Goal: Task Accomplishment & Management: Use online tool/utility

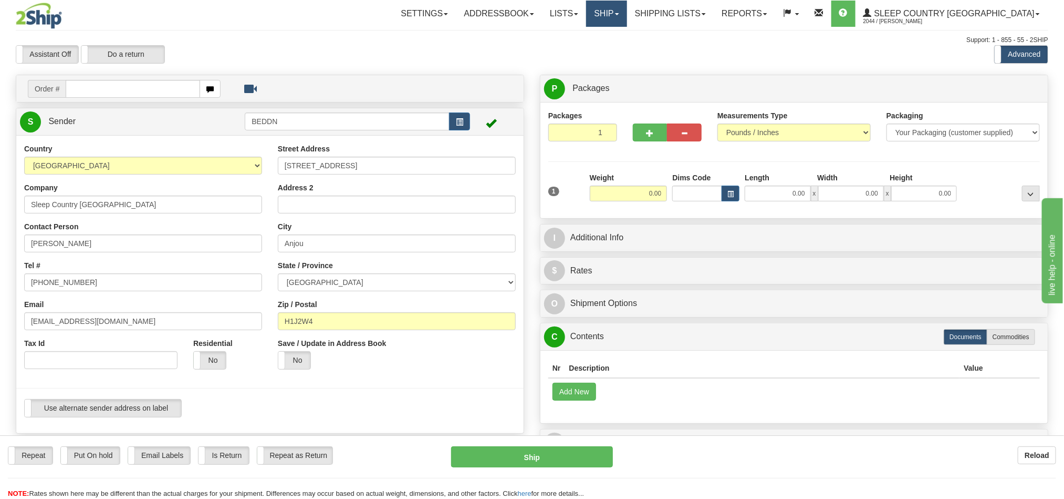
click at [627, 12] on link "Ship" at bounding box center [606, 14] width 40 height 26
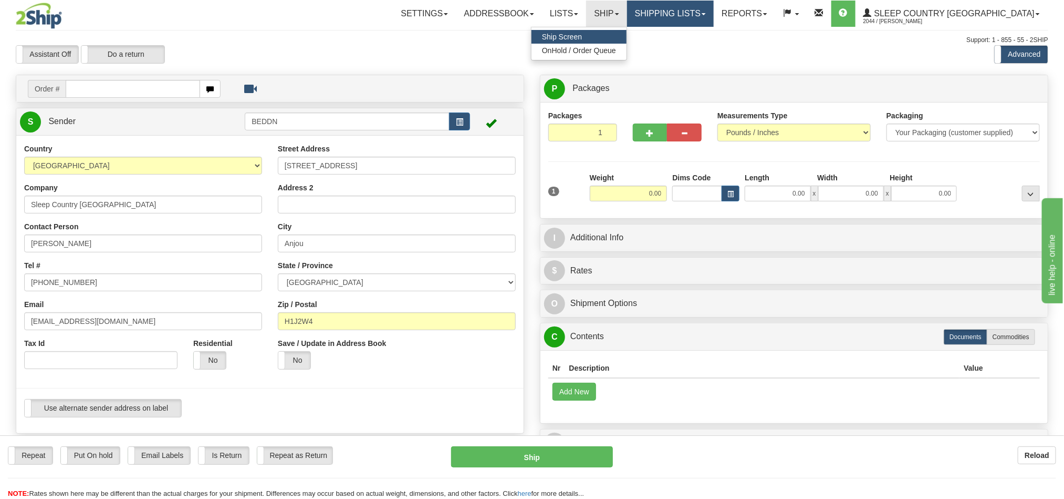
click at [714, 12] on link "Shipping lists" at bounding box center [670, 14] width 87 height 26
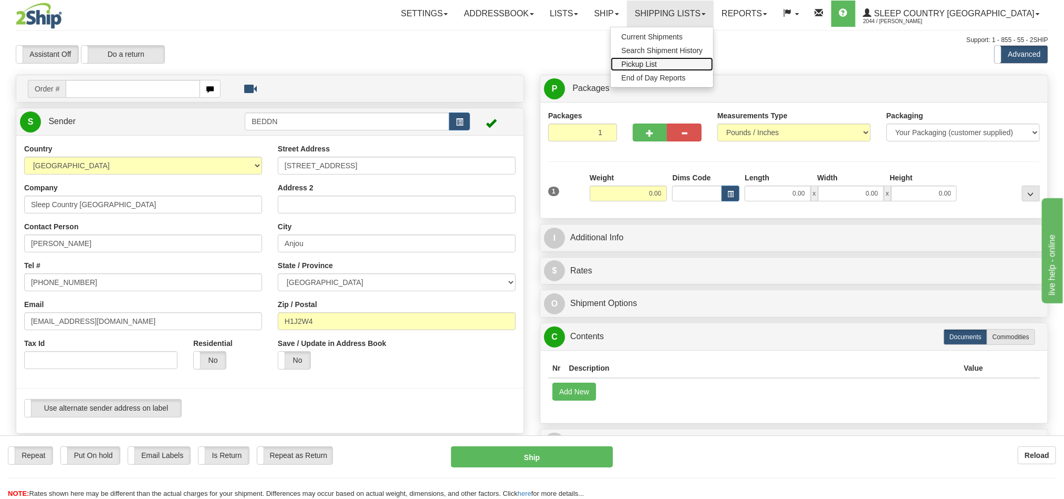
click at [713, 62] on link "Pickup List" at bounding box center [662, 64] width 102 height 14
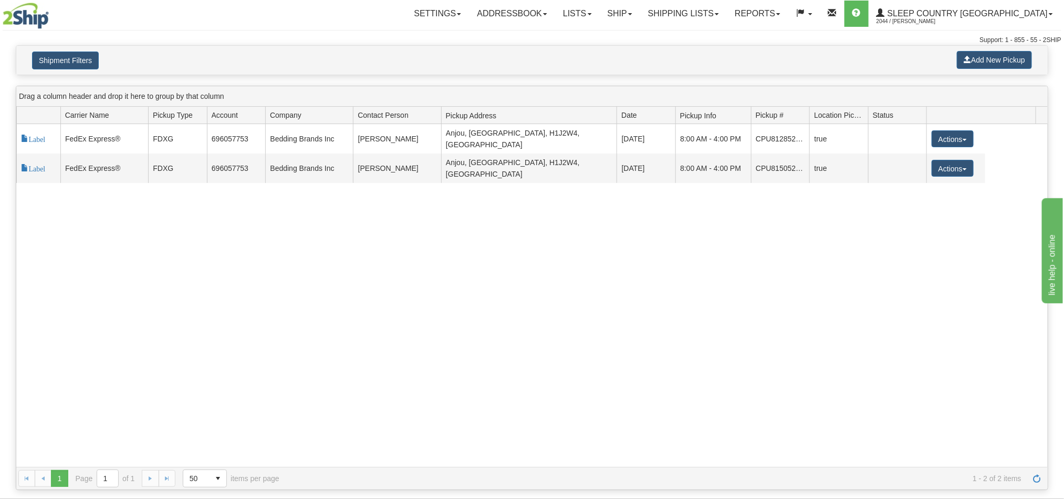
drag, startPoint x: 801, startPoint y: 110, endPoint x: 757, endPoint y: 121, distance: 45.5
click at [749, 121] on div "Id Carrier Id Carrier Name Pickup Type Account Company Contact Person Pickup Ad…" at bounding box center [526, 115] width 1020 height 17
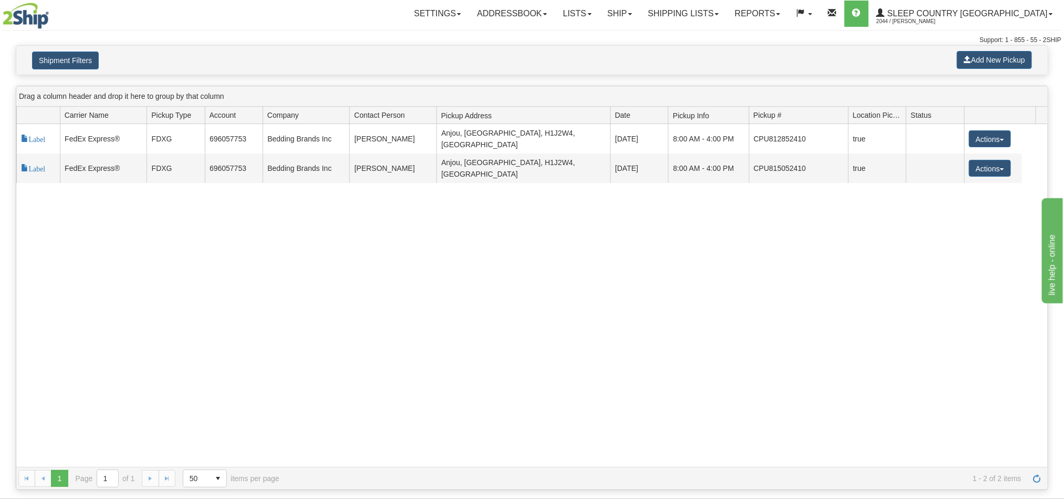
drag, startPoint x: 815, startPoint y: 117, endPoint x: 848, endPoint y: 125, distance: 33.5
click at [848, 123] on div "Id Carrier Id Carrier Name Pickup Type Account Company Contact Person Pickup Ad…" at bounding box center [526, 115] width 1020 height 17
click at [640, 15] on link "Ship" at bounding box center [620, 14] width 40 height 26
click at [595, 35] on span "Ship Screen" at bounding box center [575, 37] width 40 height 8
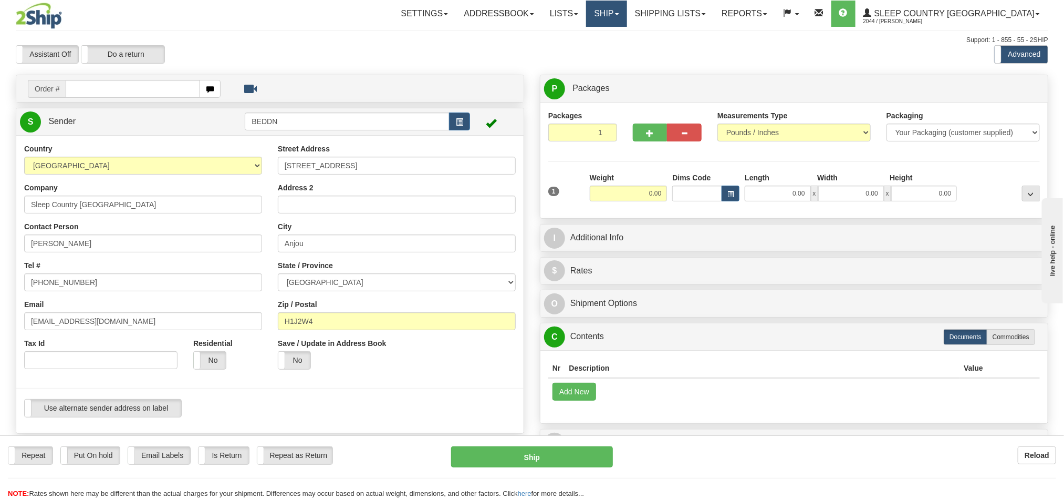
click at [627, 19] on link "Ship" at bounding box center [606, 14] width 40 height 26
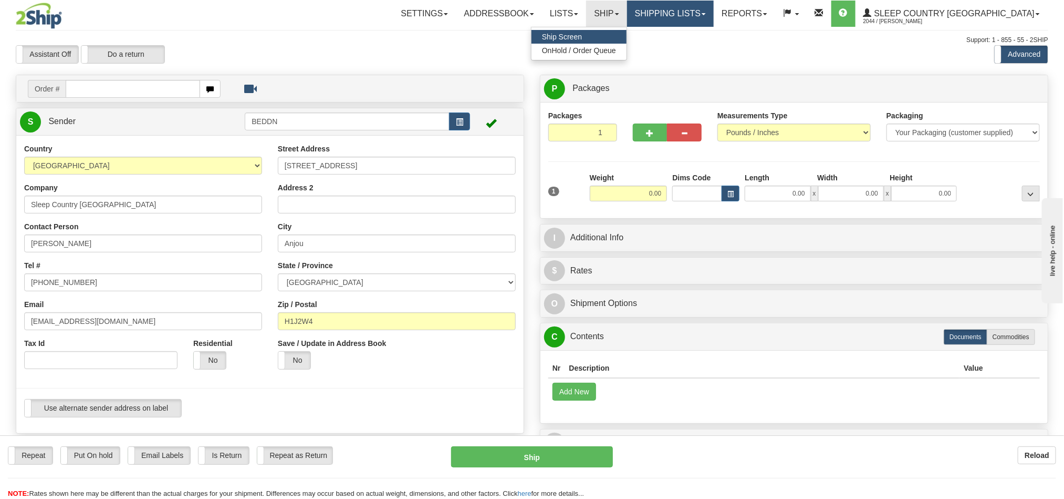
click at [705, 17] on link "Shipping lists" at bounding box center [670, 14] width 87 height 26
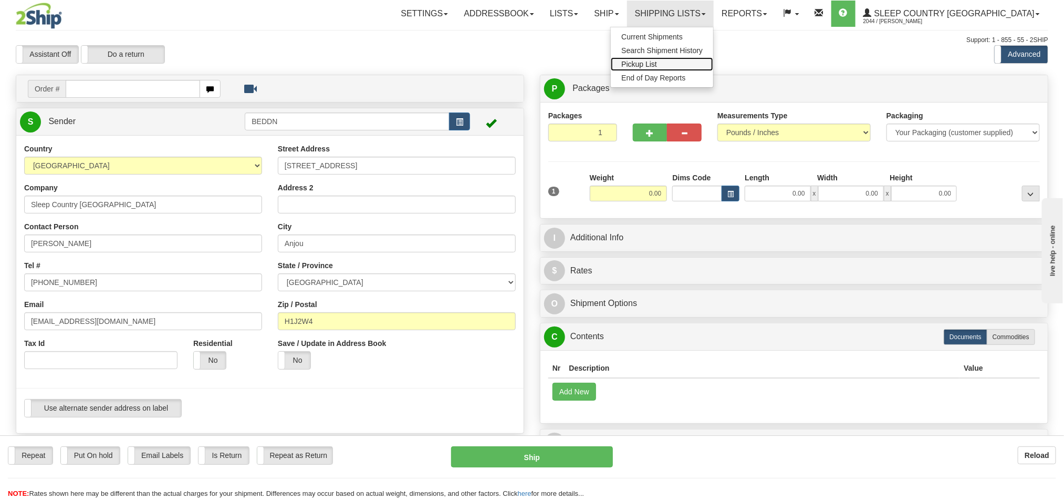
click at [657, 60] on span "Pickup List" at bounding box center [640, 64] width 36 height 8
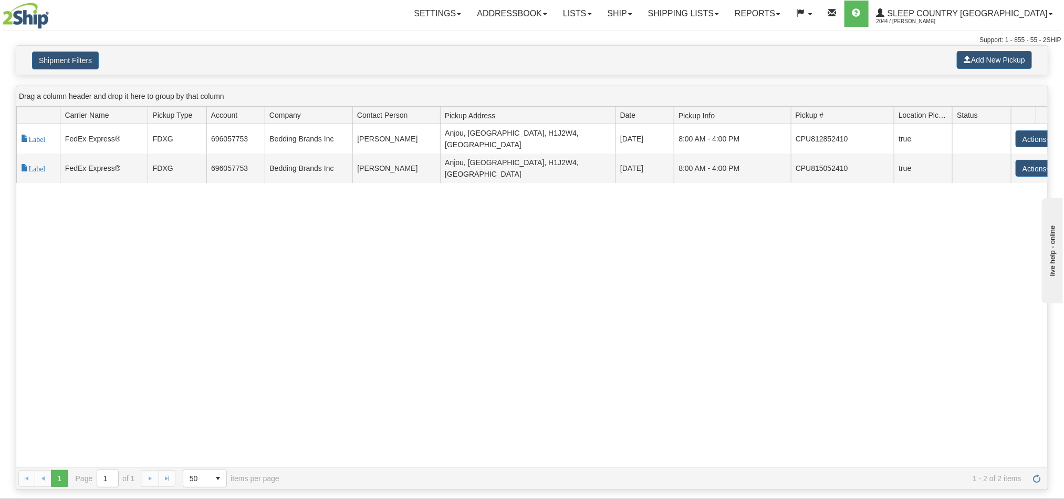
drag, startPoint x: 857, startPoint y: 118, endPoint x: 893, endPoint y: 117, distance: 35.2
click at [893, 117] on div "Id Carrier Id Carrier Name Pickup Type Account Company Contact Person Pickup Ad…" at bounding box center [526, 115] width 1020 height 17
click at [727, 19] on link "Shipping lists" at bounding box center [683, 14] width 87 height 26
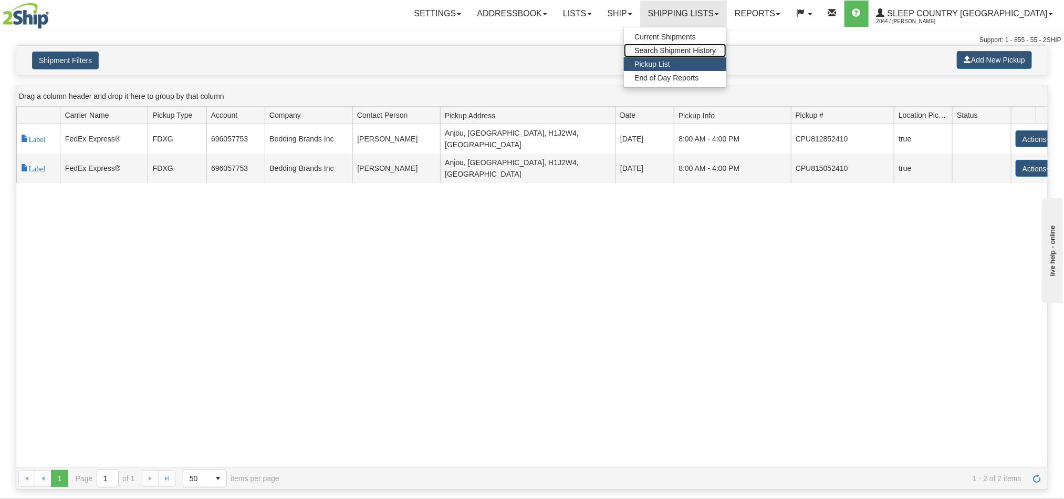
click at [716, 53] on span "Search Shipment History" at bounding box center [675, 50] width 81 height 8
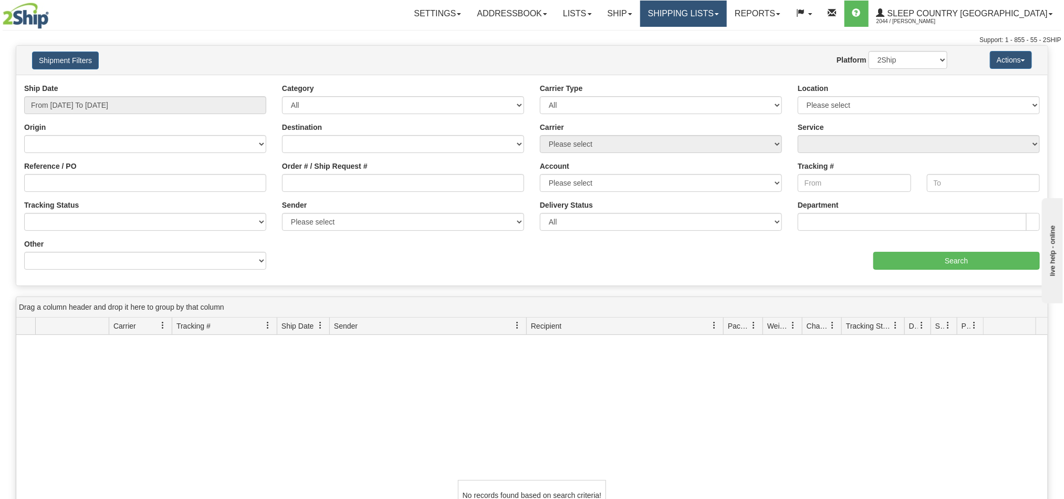
click at [727, 21] on link "Shipping lists" at bounding box center [683, 14] width 87 height 26
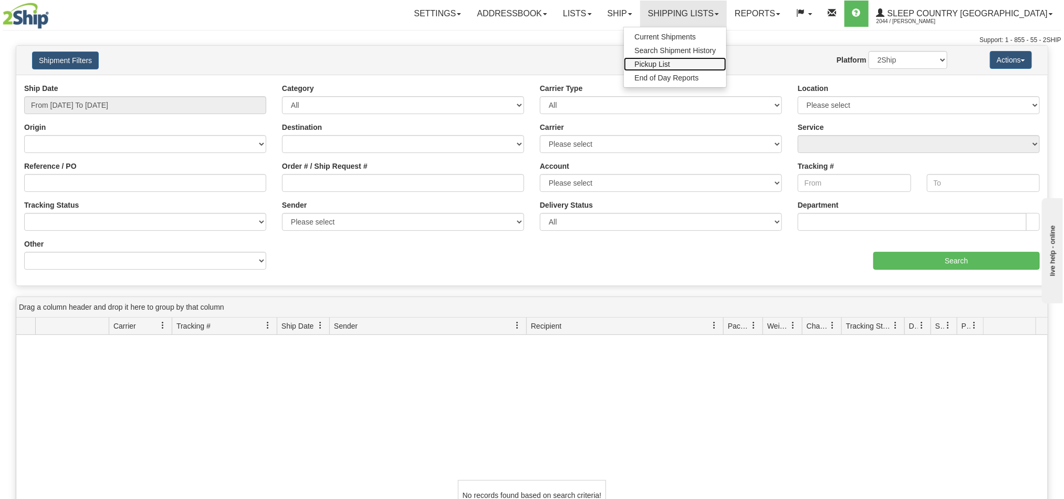
click at [727, 68] on link "Pickup List" at bounding box center [675, 64] width 102 height 14
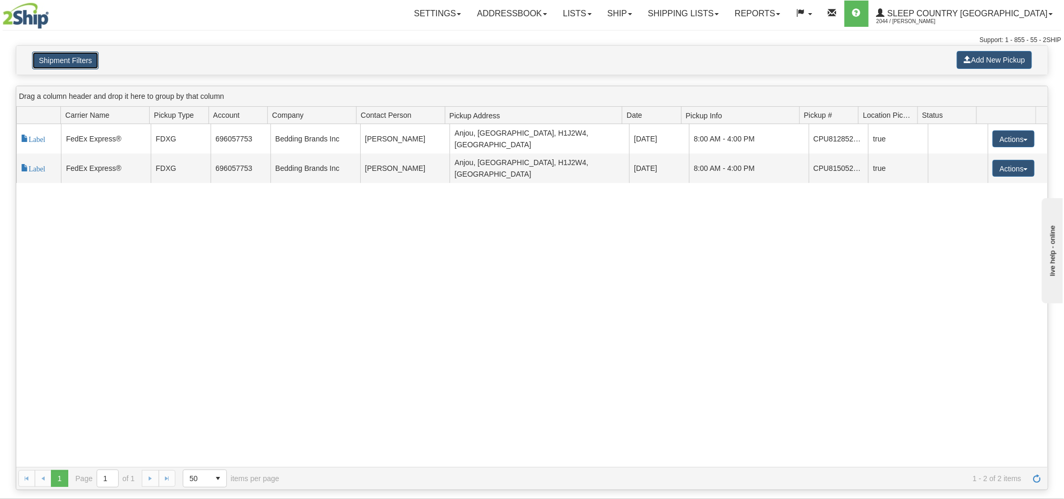
click at [76, 61] on button "Shipment Filters" at bounding box center [65, 60] width 67 height 18
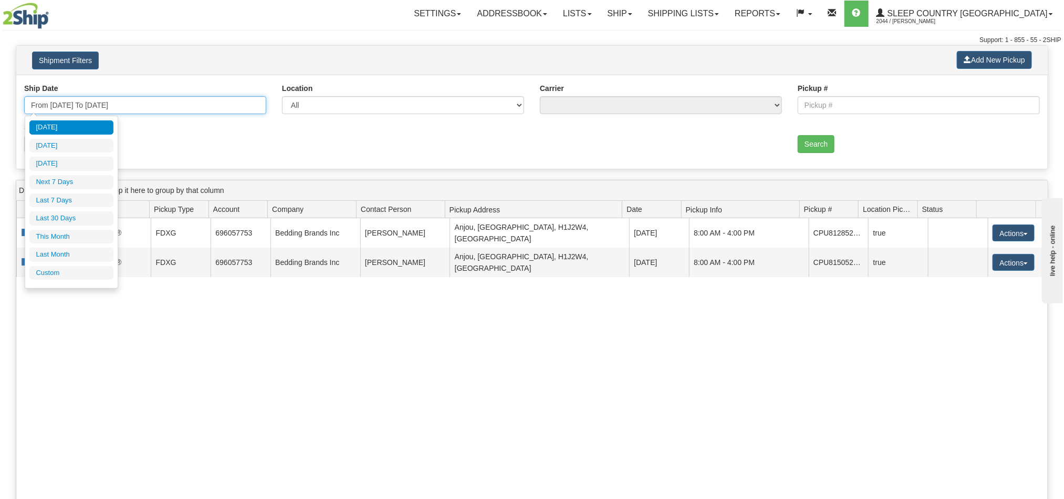
click at [117, 106] on input "From [DATE] To [DATE]" at bounding box center [145, 105] width 242 height 18
click at [75, 201] on li "Last 7 Days" at bounding box center [71, 200] width 84 height 14
type input "From [DATE] To [DATE]"
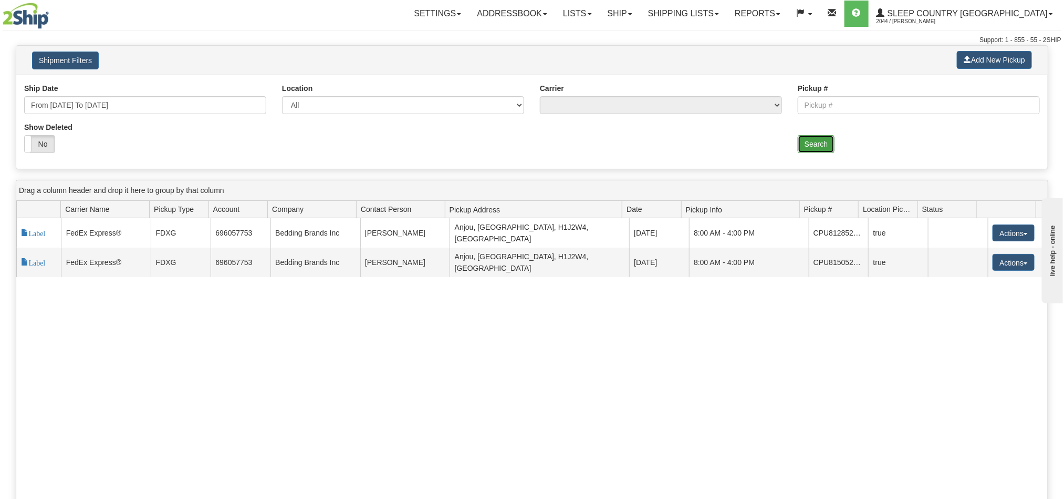
click at [816, 148] on button "Search" at bounding box center [816, 144] width 37 height 18
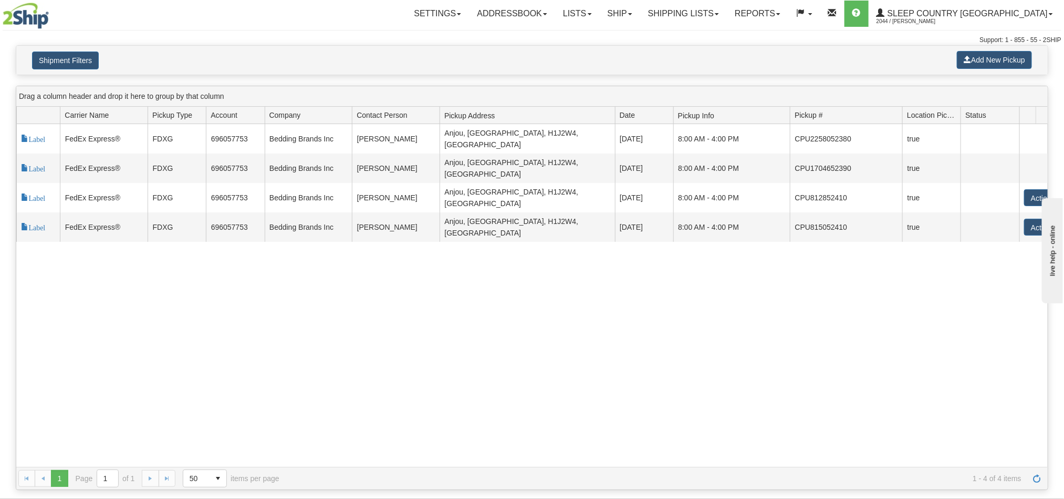
drag, startPoint x: 859, startPoint y: 120, endPoint x: 903, endPoint y: 120, distance: 44.1
click at [903, 120] on div "Id Carrier Id Carrier Name Pickup Type Account Company Contact Person Pickup Ad…" at bounding box center [526, 115] width 1020 height 17
click at [640, 16] on link "Ship" at bounding box center [620, 14] width 40 height 26
click at [595, 33] on span "Ship Screen" at bounding box center [575, 37] width 40 height 8
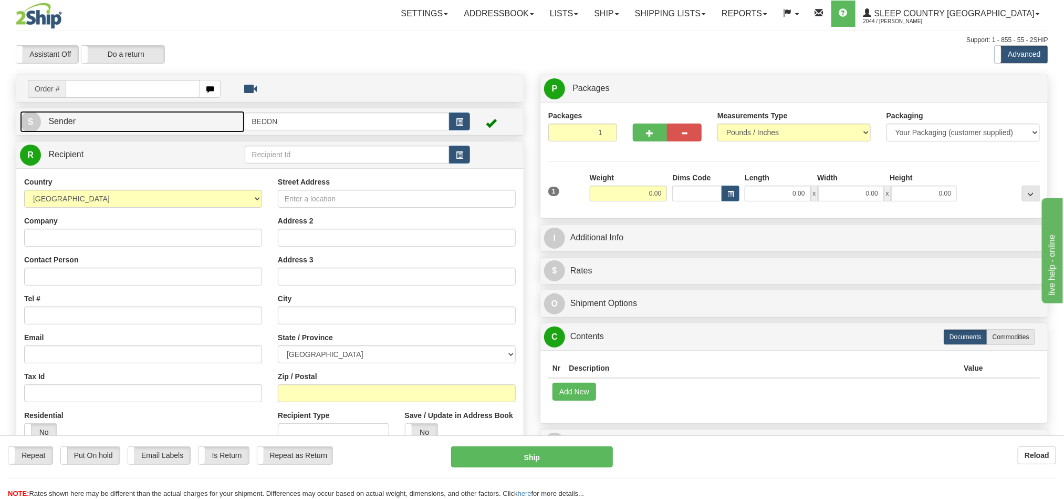
click at [174, 123] on link "S Sender" at bounding box center [132, 122] width 225 height 22
